Goal: Register for event/course

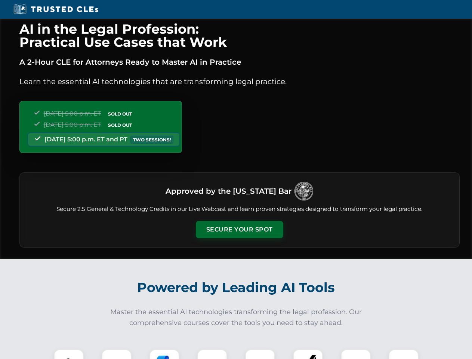
click at [239, 230] on button "Secure Your Spot" at bounding box center [239, 229] width 87 height 17
click at [69, 354] on img at bounding box center [69, 364] width 22 height 22
click at [117, 354] on div at bounding box center [117, 364] width 30 height 30
